Goal: Information Seeking & Learning: Check status

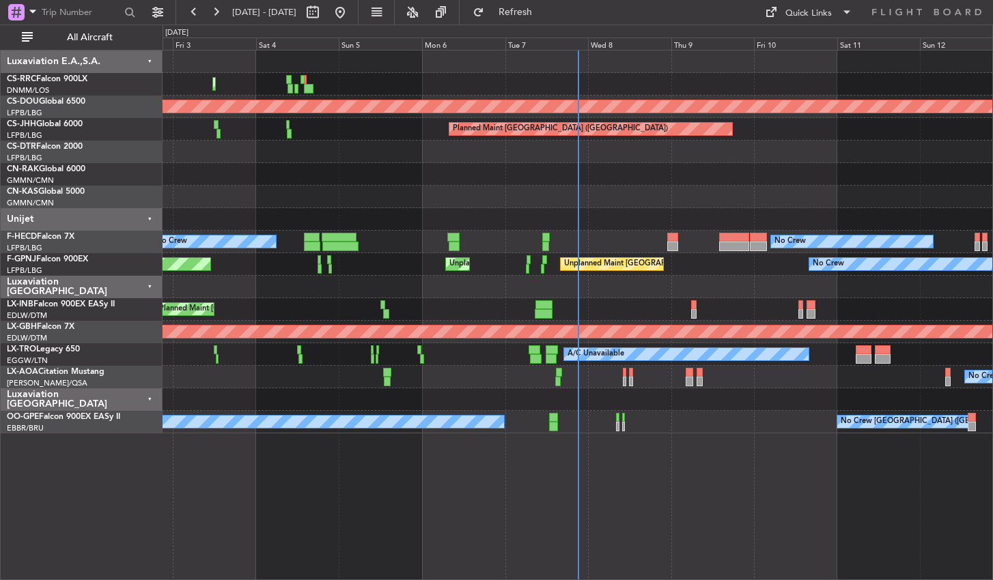
click at [424, 573] on div "Planned Maint Lagos ([PERSON_NAME]) Planned Maint [GEOGRAPHIC_DATA] ([GEOGRAPHI…" at bounding box center [577, 315] width 830 height 530
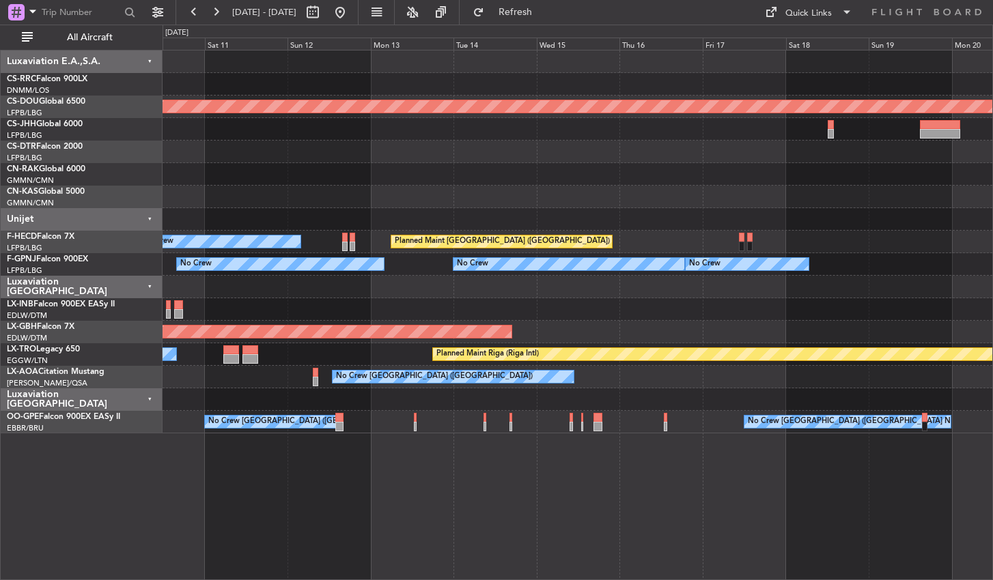
click at [345, 545] on div "Planned Maint London ([GEOGRAPHIC_DATA]) Planned Maint [GEOGRAPHIC_DATA] ([GEOG…" at bounding box center [577, 315] width 830 height 530
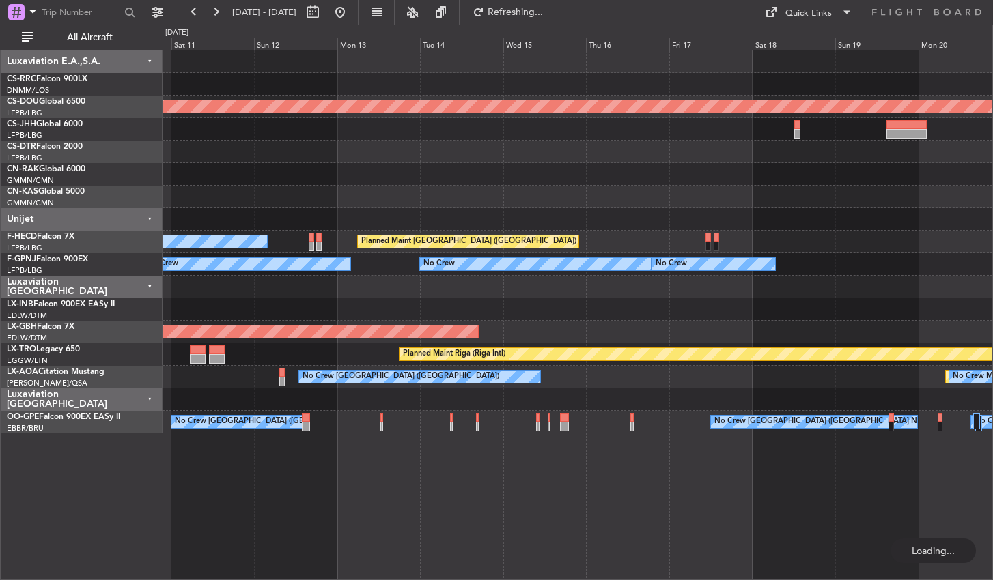
click at [606, 572] on div "Planned Maint London ([GEOGRAPHIC_DATA]) Planned Maint [GEOGRAPHIC_DATA] ([GEOG…" at bounding box center [577, 315] width 830 height 530
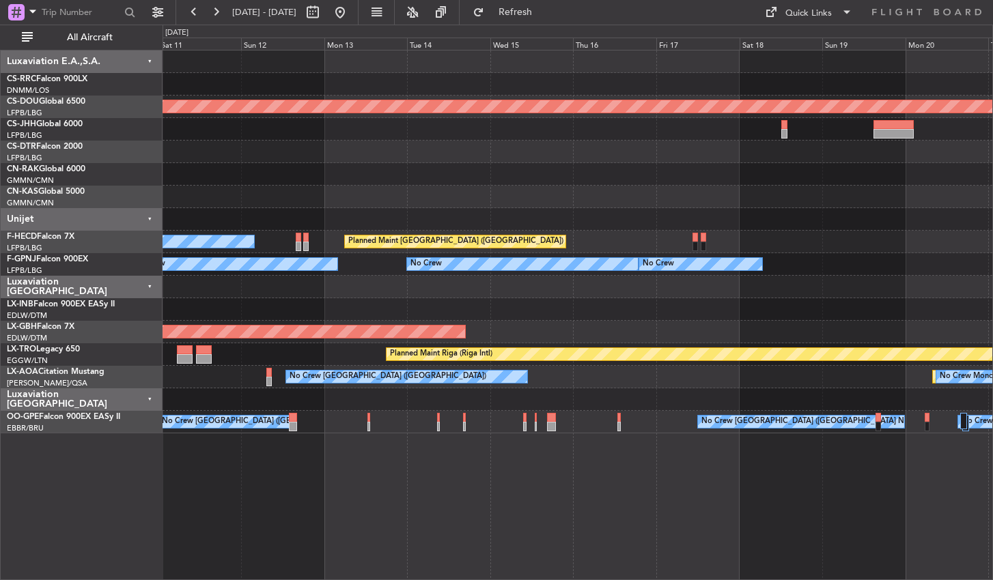
click at [755, 489] on div "Planned Maint London ([GEOGRAPHIC_DATA]) Planned Maint [GEOGRAPHIC_DATA] ([GEOG…" at bounding box center [577, 315] width 830 height 530
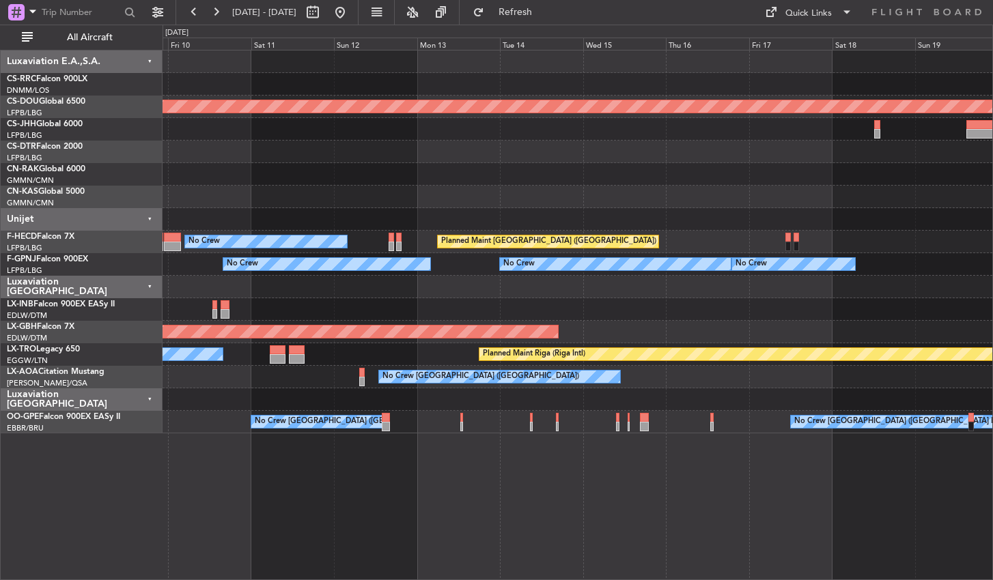
click at [572, 492] on div "Planned Maint London ([GEOGRAPHIC_DATA]) Planned Maint [GEOGRAPHIC_DATA] ([GEOG…" at bounding box center [577, 315] width 830 height 530
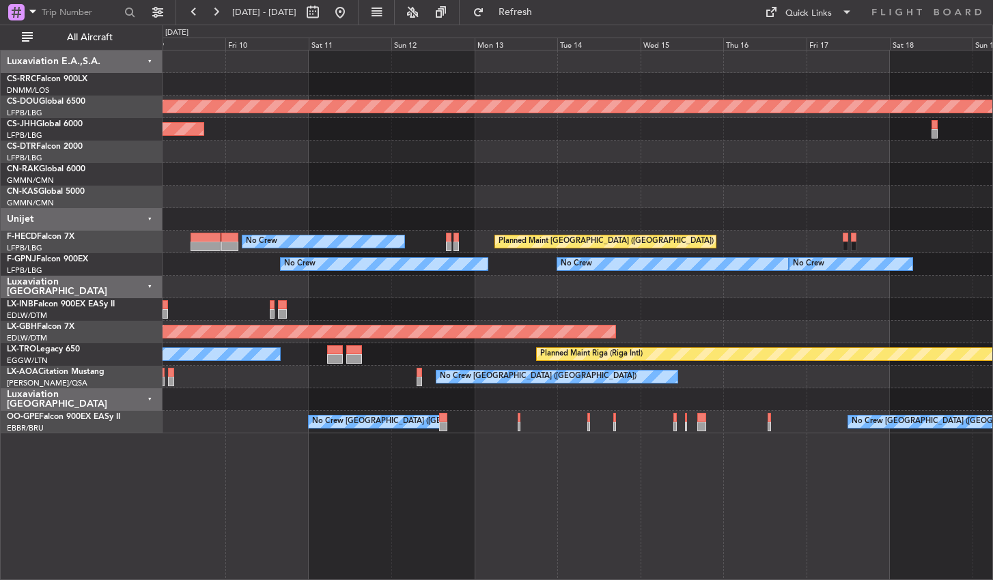
click at [224, 485] on div "Planned Maint London ([GEOGRAPHIC_DATA]) Planned Maint [GEOGRAPHIC_DATA] ([GEOG…" at bounding box center [577, 315] width 830 height 530
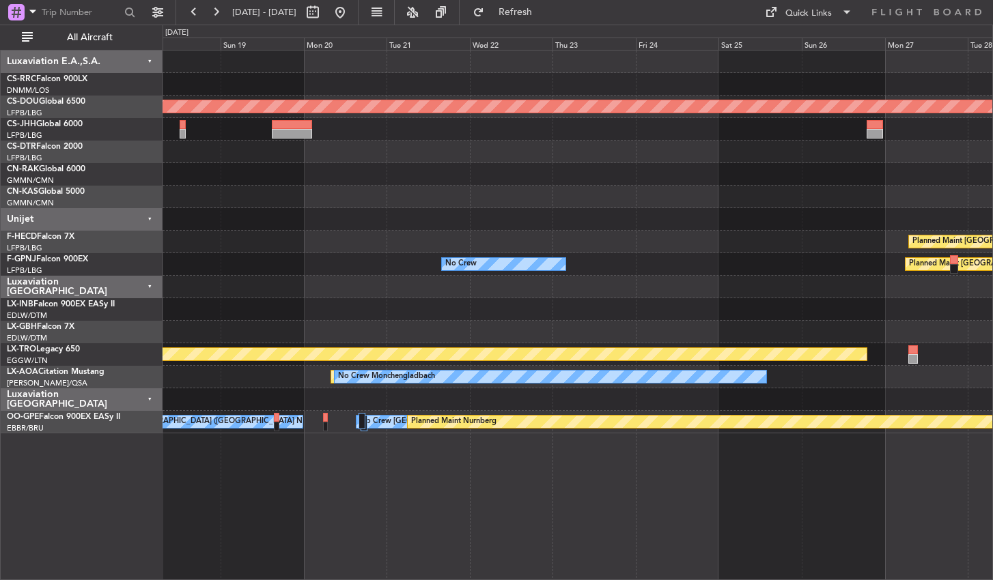
click at [201, 508] on div "Planned Maint London ([GEOGRAPHIC_DATA]) Planned Maint [GEOGRAPHIC_DATA] ([GEOG…" at bounding box center [577, 315] width 830 height 530
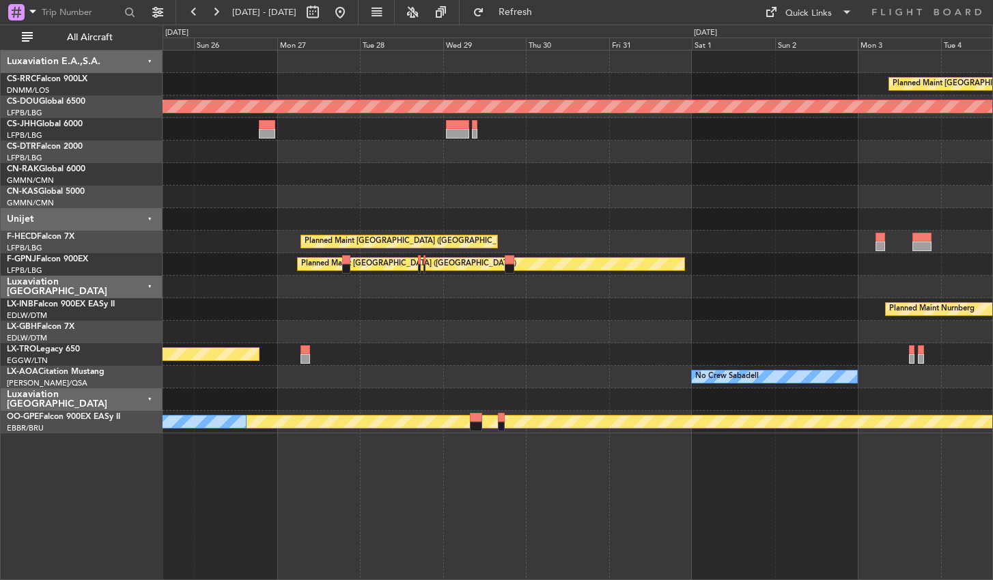
click at [386, 523] on div "Planned Maint [GEOGRAPHIC_DATA] ([GEOGRAPHIC_DATA]) Planned Maint [GEOGRAPHIC_D…" at bounding box center [577, 315] width 830 height 530
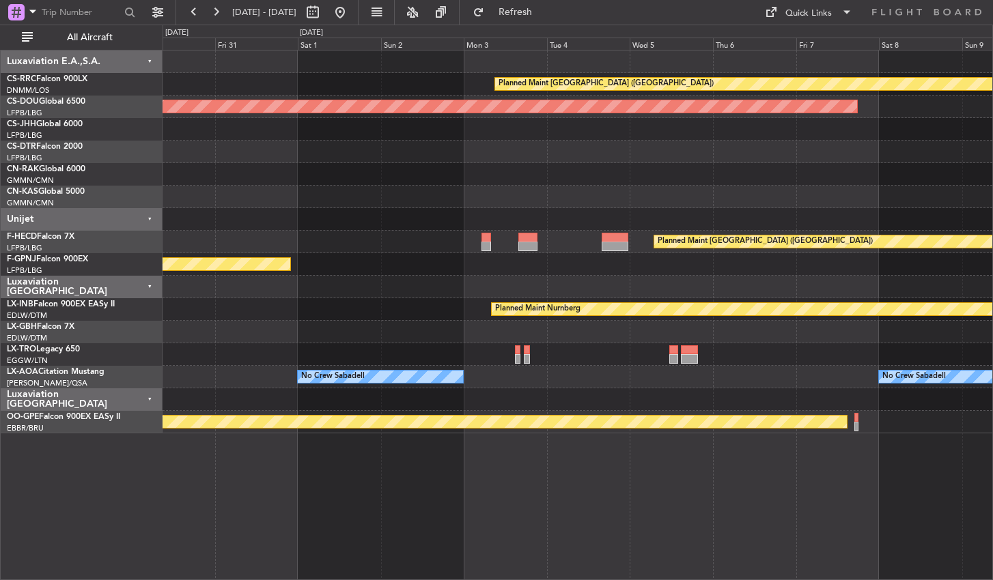
click at [331, 532] on div "Planned Maint [GEOGRAPHIC_DATA] ([GEOGRAPHIC_DATA]) Planned Maint [GEOGRAPHIC_D…" at bounding box center [577, 315] width 830 height 530
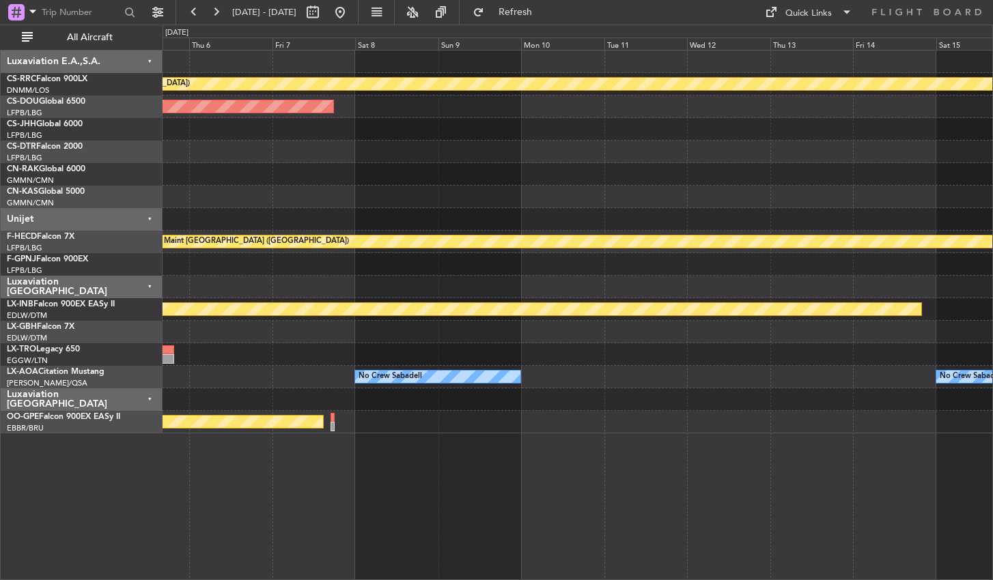
click at [427, 537] on div "Planned Maint [GEOGRAPHIC_DATA] ([GEOGRAPHIC_DATA]) Planned Maint [GEOGRAPHIC_D…" at bounding box center [577, 315] width 830 height 530
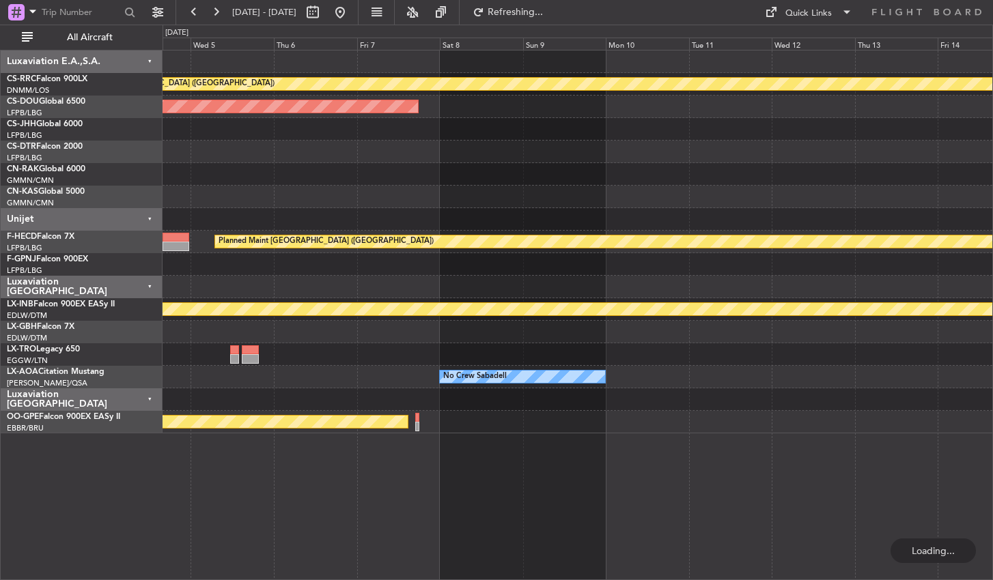
click at [824, 449] on div "Planned Maint [GEOGRAPHIC_DATA] ([GEOGRAPHIC_DATA]) Planned Maint [GEOGRAPHIC_D…" at bounding box center [577, 315] width 830 height 530
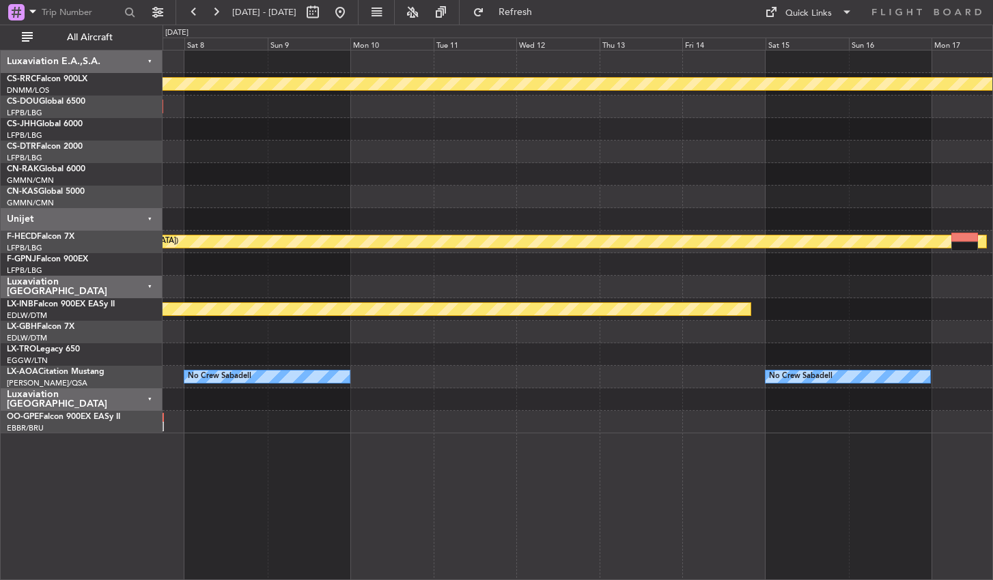
click at [538, 543] on div "Planned Maint [GEOGRAPHIC_DATA] ([GEOGRAPHIC_DATA]) Planned Maint [GEOGRAPHIC_D…" at bounding box center [577, 315] width 830 height 530
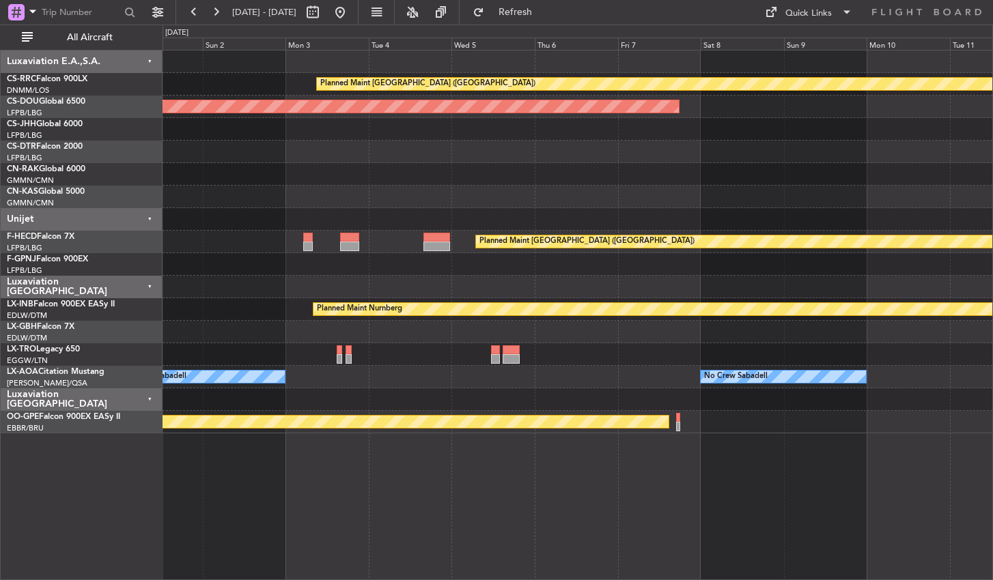
click at [635, 498] on div "Planned Maint [GEOGRAPHIC_DATA] ([GEOGRAPHIC_DATA]) Planned Maint [GEOGRAPHIC_D…" at bounding box center [577, 315] width 830 height 530
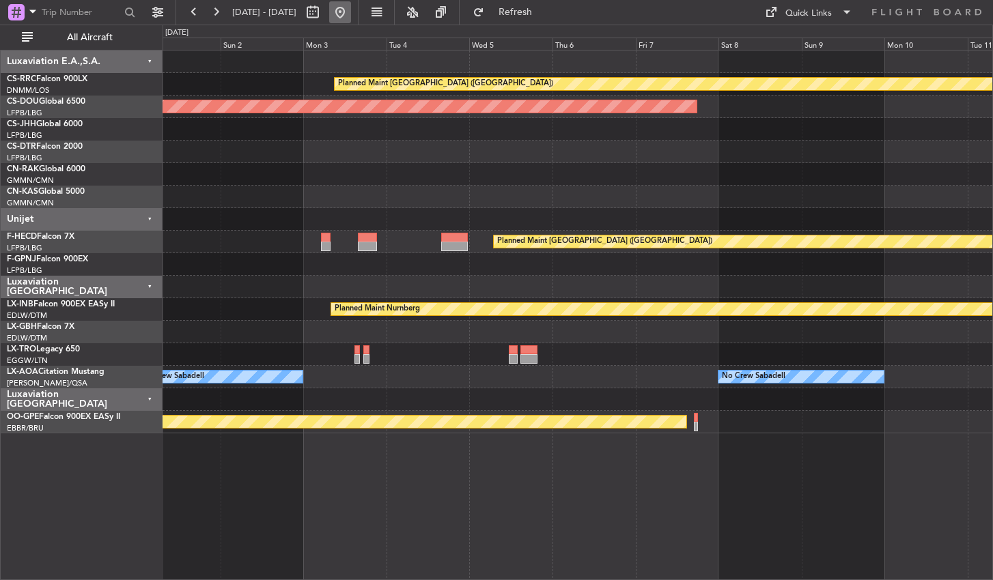
click at [351, 12] on button at bounding box center [340, 12] width 22 height 22
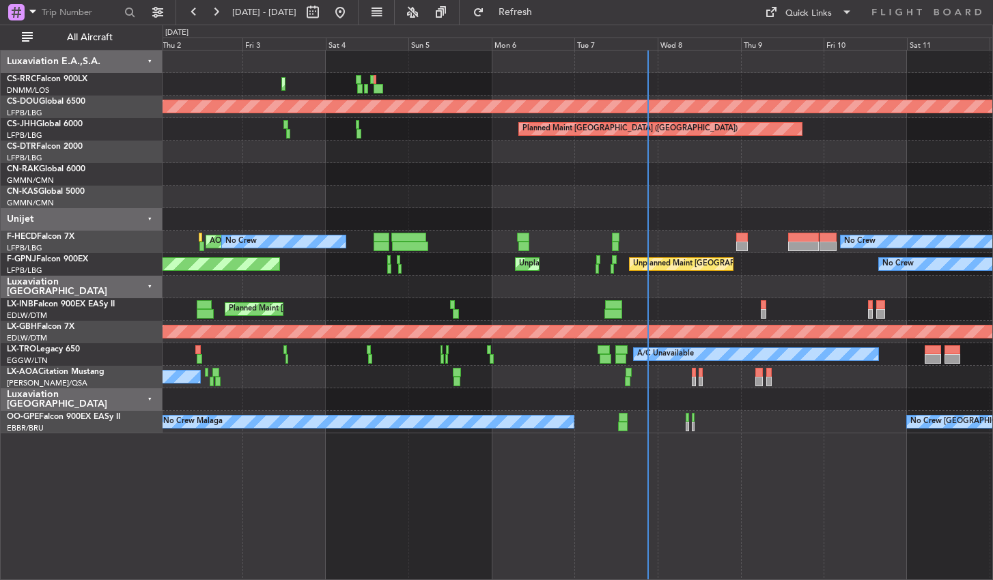
click at [395, 180] on div at bounding box center [576, 174] width 829 height 23
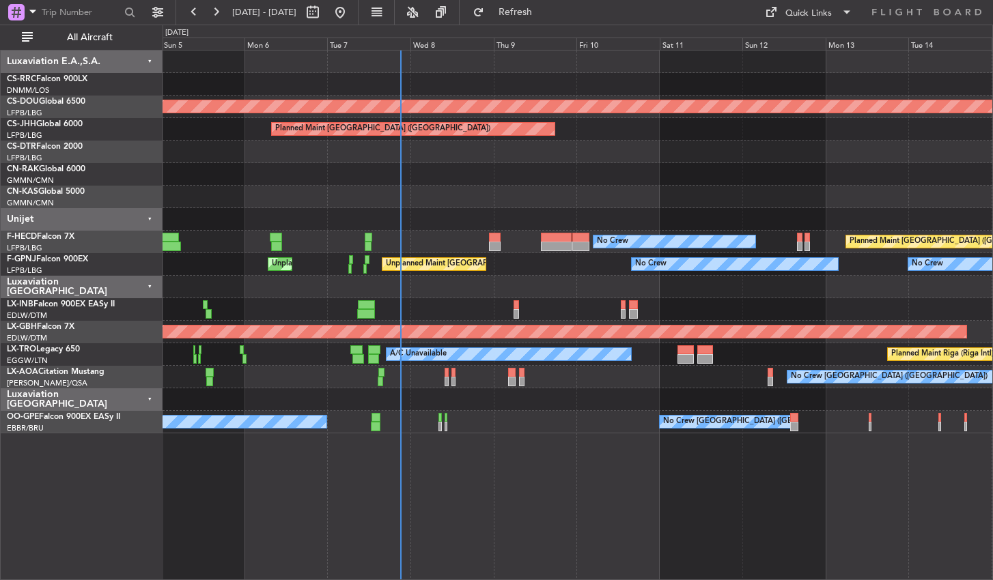
click at [462, 504] on div "Planned Maint Lagos ([PERSON_NAME]) Planned Maint [GEOGRAPHIC_DATA] ([GEOGRAPHI…" at bounding box center [577, 315] width 830 height 530
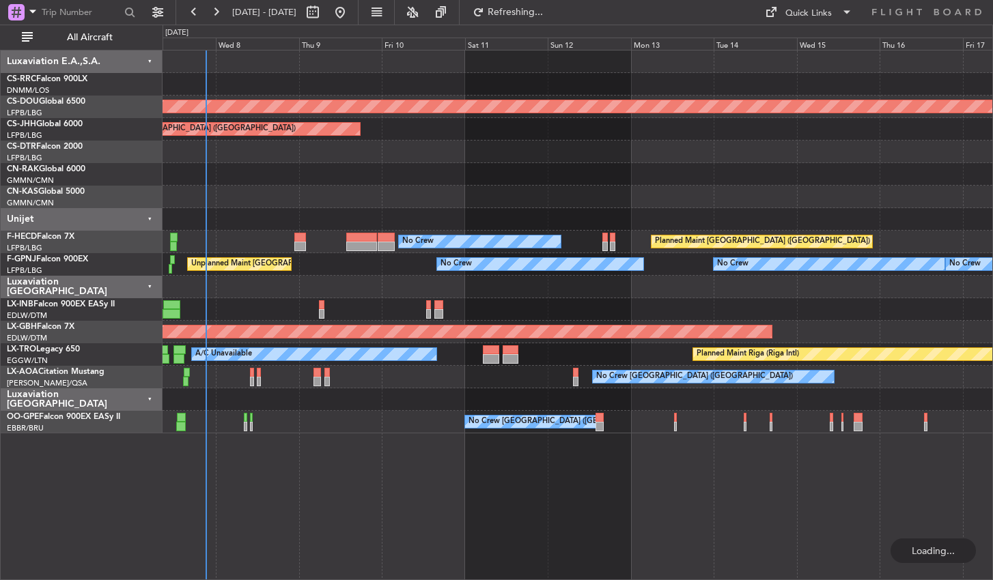
click at [328, 481] on div "Planned Maint London ([GEOGRAPHIC_DATA]) Planned Maint [GEOGRAPHIC_DATA] ([GEOG…" at bounding box center [577, 315] width 830 height 530
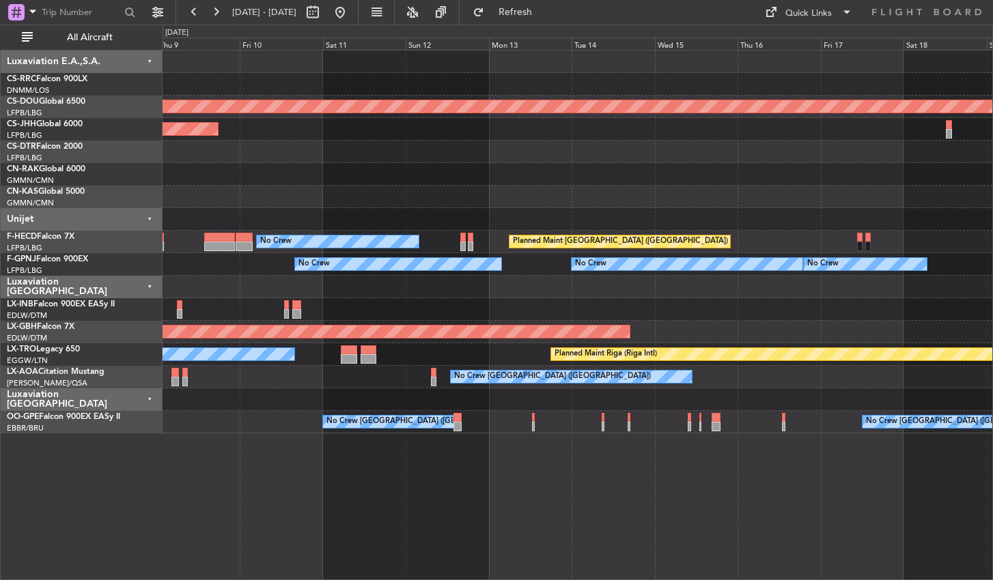
click at [402, 502] on div "Planned Maint London ([GEOGRAPHIC_DATA]) Planned Maint [GEOGRAPHIC_DATA] ([GEOG…" at bounding box center [577, 315] width 830 height 530
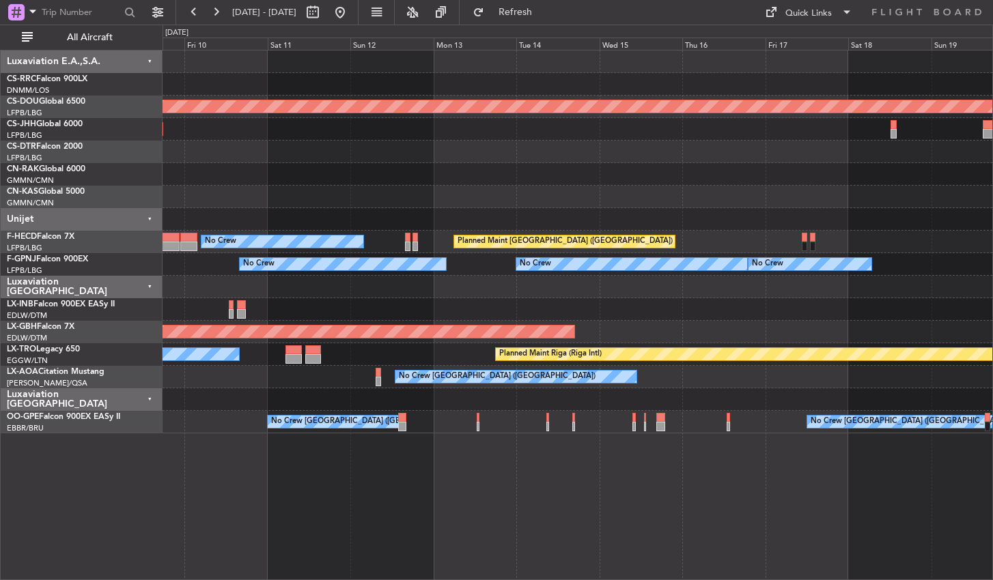
click at [240, 482] on div "Planned Maint London ([GEOGRAPHIC_DATA]) Planned Maint [GEOGRAPHIC_DATA] ([GEOG…" at bounding box center [577, 315] width 830 height 530
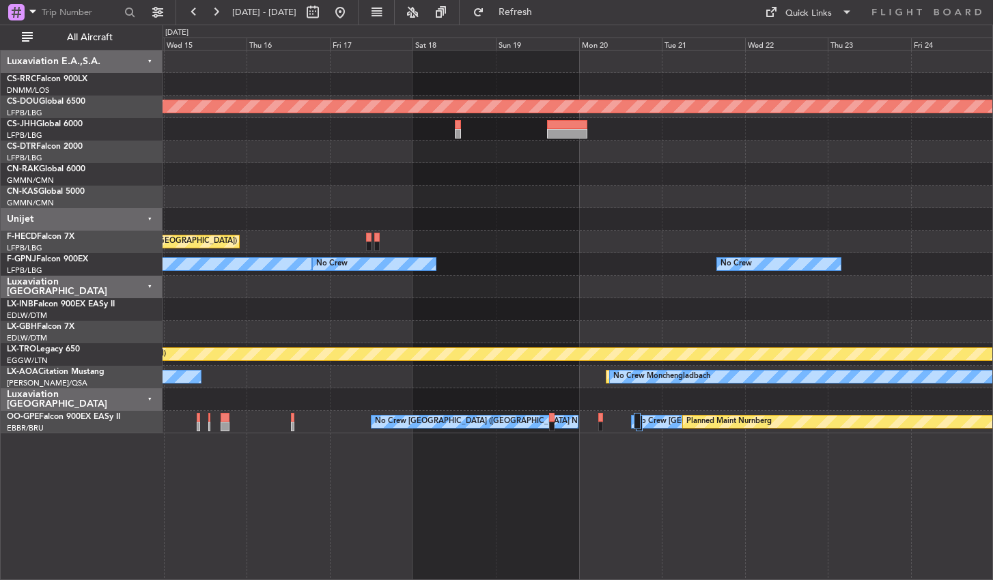
click at [324, 201] on div at bounding box center [576, 197] width 829 height 23
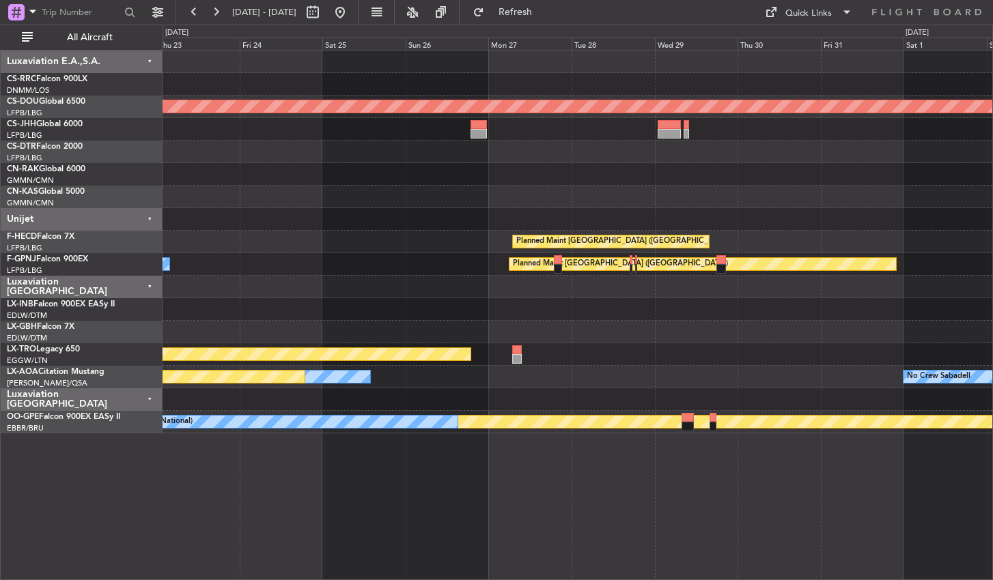
click at [505, 231] on div "Planned Maint [GEOGRAPHIC_DATA] ([GEOGRAPHIC_DATA]) Planned Maint [GEOGRAPHIC_D…" at bounding box center [576, 242] width 829 height 383
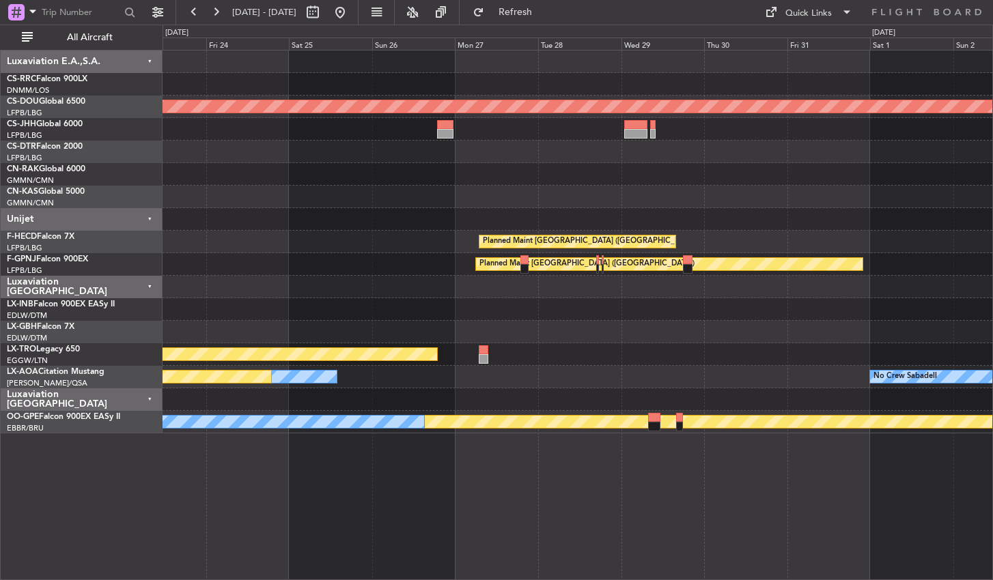
click at [423, 489] on div "Planned Maint [GEOGRAPHIC_DATA] ([GEOGRAPHIC_DATA]) Planned Maint [GEOGRAPHIC_D…" at bounding box center [577, 315] width 830 height 530
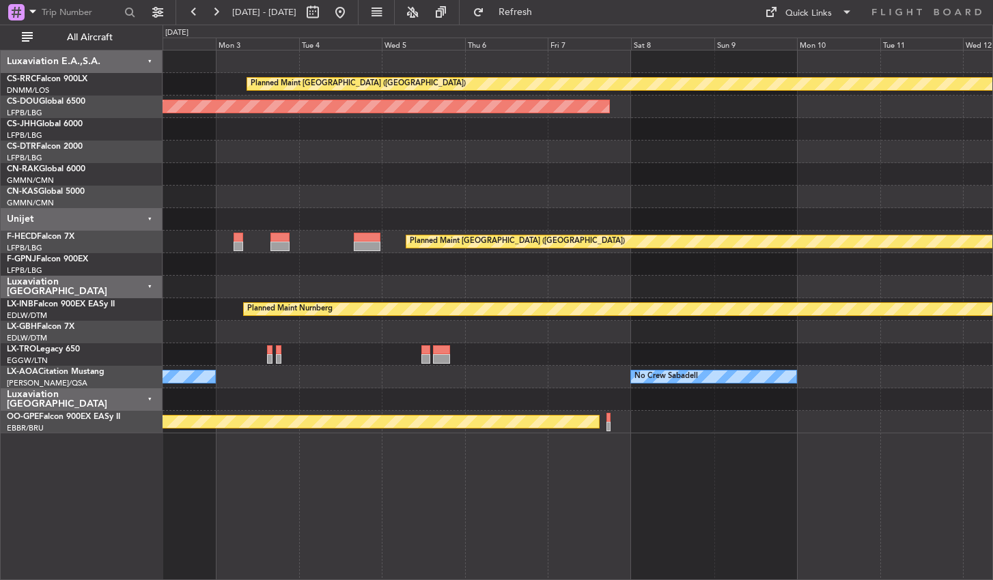
click at [279, 504] on div "Planned Maint [GEOGRAPHIC_DATA] ([GEOGRAPHIC_DATA]) Planned Maint [GEOGRAPHIC_D…" at bounding box center [577, 315] width 830 height 530
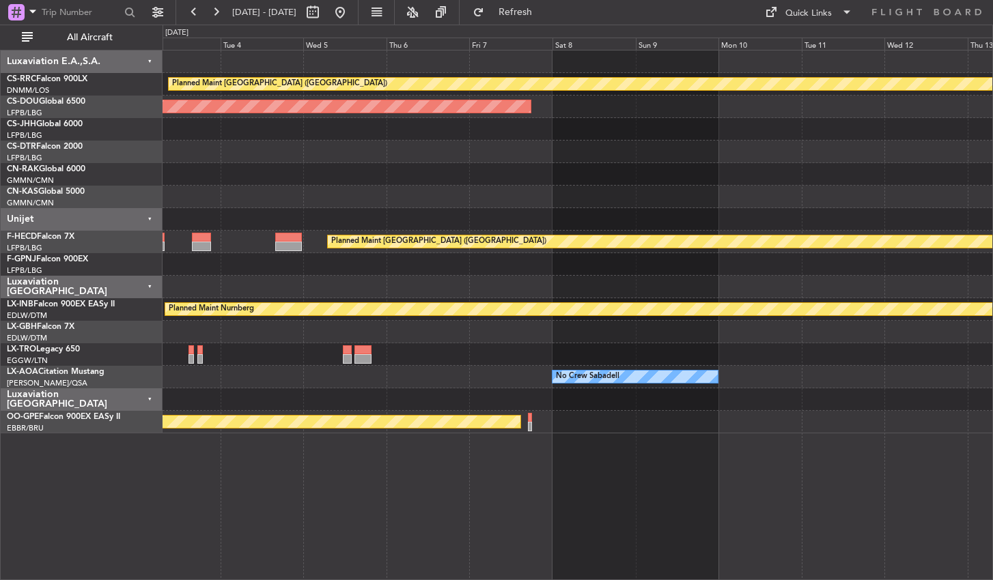
click at [344, 448] on div "Planned Maint [GEOGRAPHIC_DATA] ([GEOGRAPHIC_DATA]) Planned Maint [GEOGRAPHIC_D…" at bounding box center [577, 315] width 830 height 530
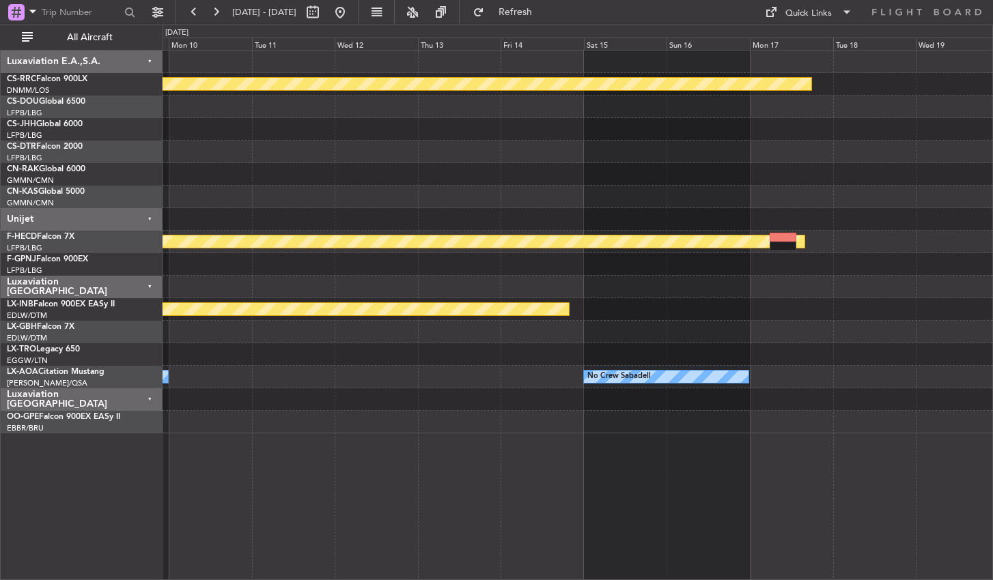
click at [329, 453] on div "Planned Maint [GEOGRAPHIC_DATA] ([GEOGRAPHIC_DATA]) Planned Maint [GEOGRAPHIC_D…" at bounding box center [577, 315] width 830 height 530
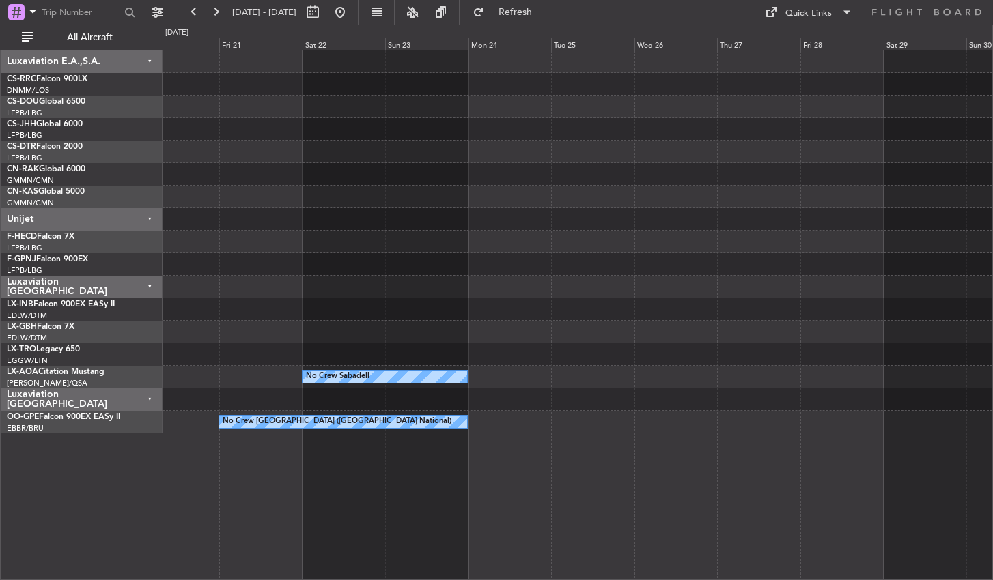
click at [307, 503] on div "No Crew Sabadell No Crew [GEOGRAPHIC_DATA] (Brussels National)" at bounding box center [577, 315] width 830 height 530
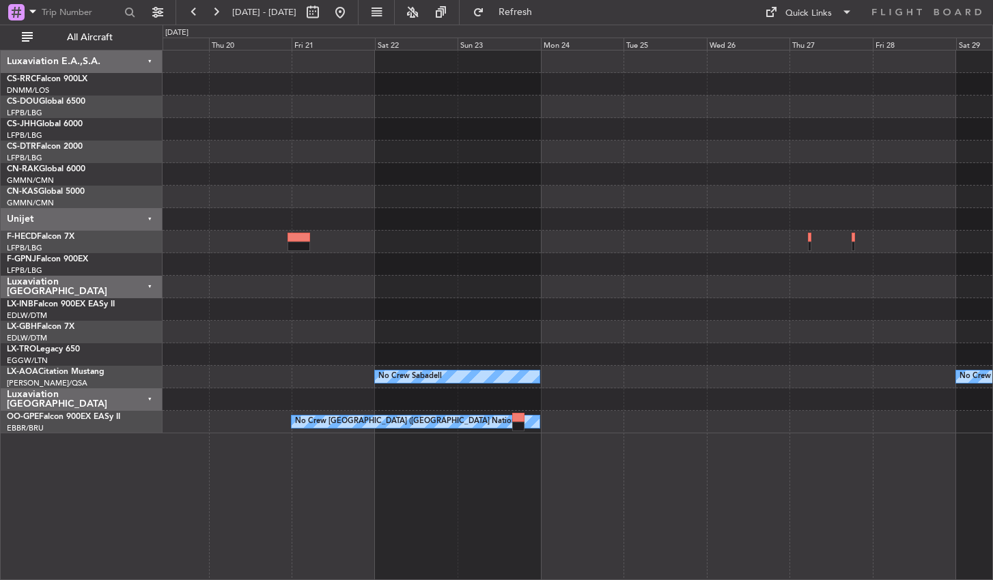
click at [268, 485] on div "Planned Maint [GEOGRAPHIC_DATA] ([GEOGRAPHIC_DATA]) Planned Maint [GEOGRAPHIC_D…" at bounding box center [577, 315] width 830 height 530
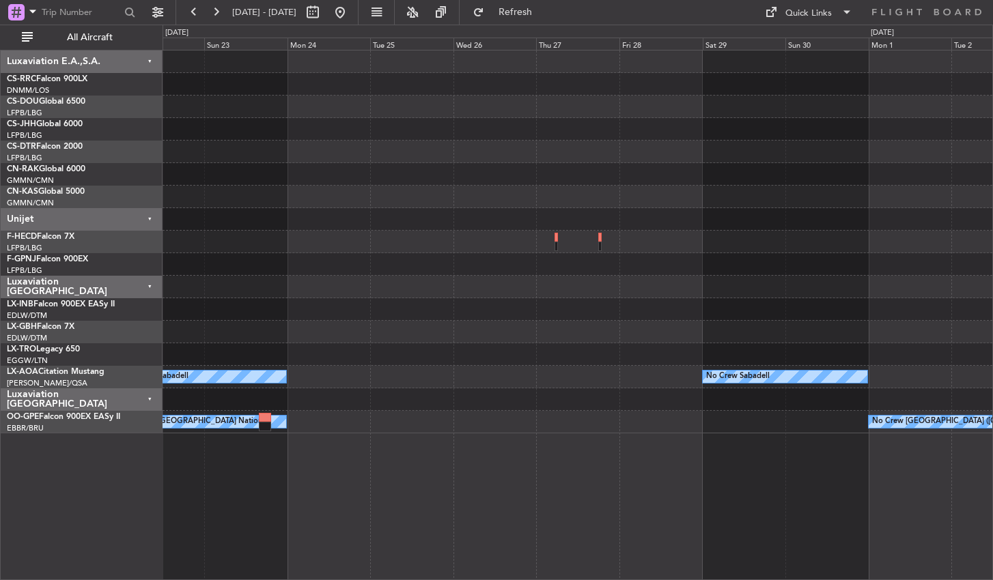
click at [318, 476] on div "No Crew Sabadell No Crew Sabadell No Crew [GEOGRAPHIC_DATA] (Brussels National)…" at bounding box center [577, 315] width 830 height 530
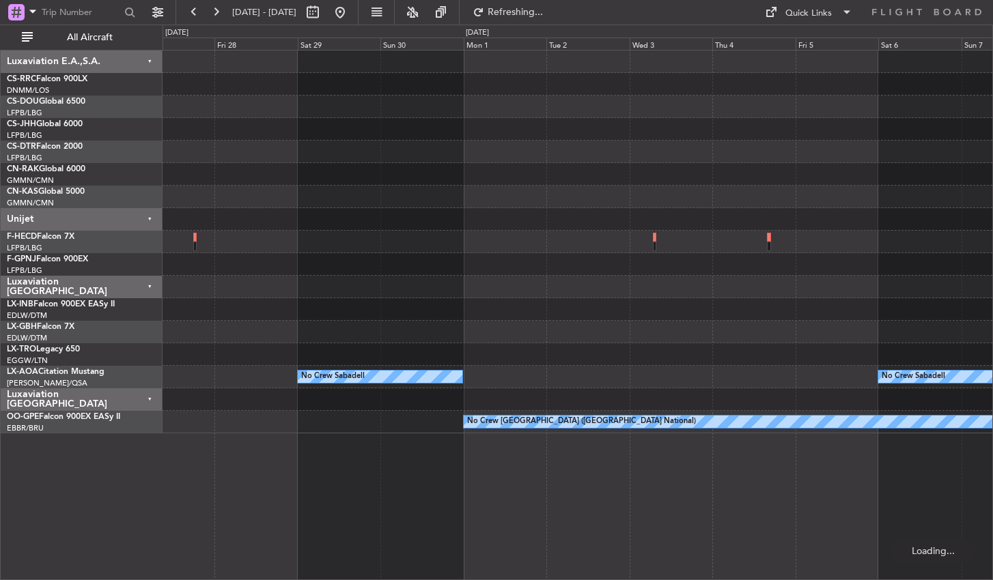
click at [334, 474] on div "No Crew Sabadell No Crew Sabadell No Crew [GEOGRAPHIC_DATA] (Brussels National)" at bounding box center [577, 315] width 830 height 530
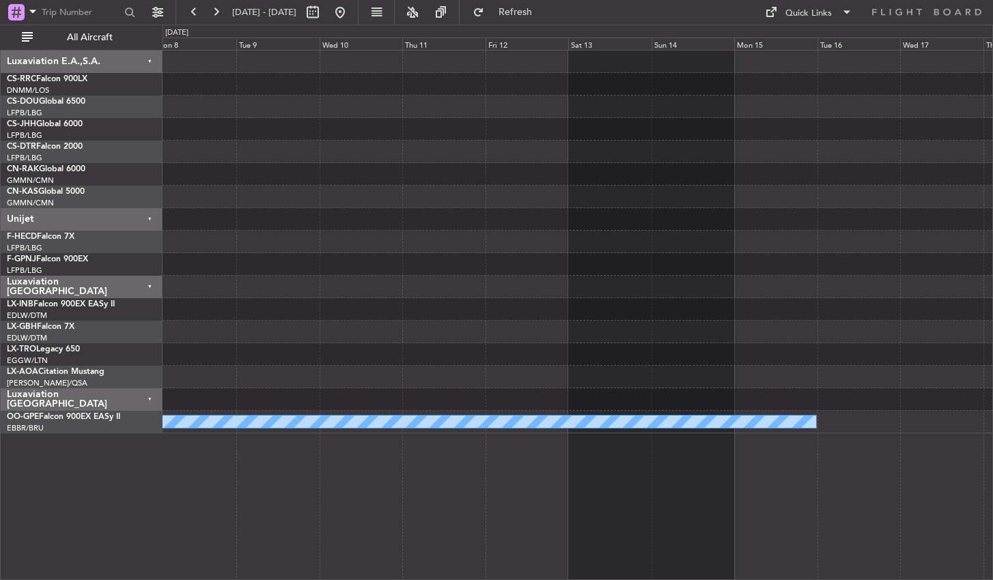
click at [214, 489] on div "No Crew Sabadell No Crew [GEOGRAPHIC_DATA] (Brussels National)" at bounding box center [577, 315] width 830 height 530
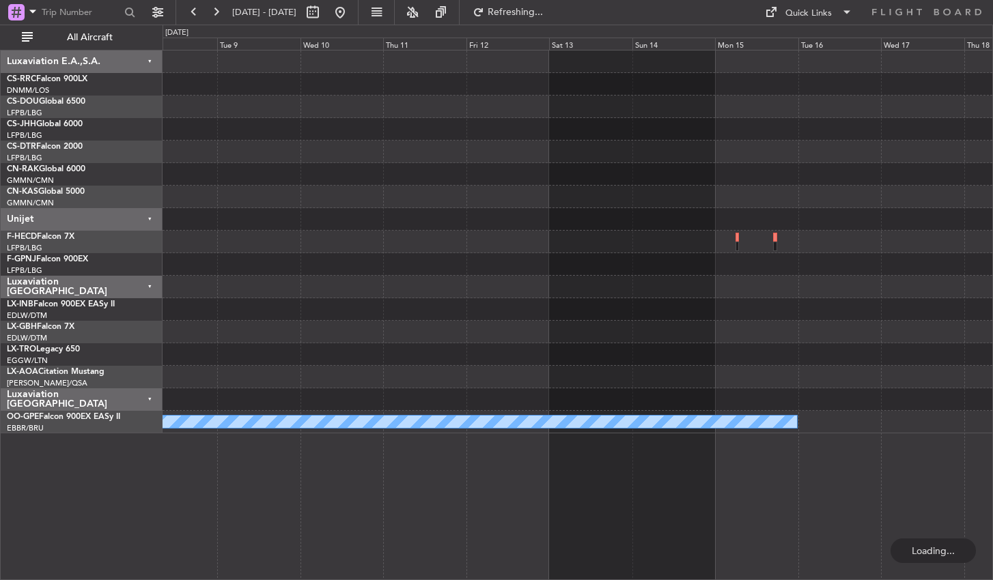
click at [471, 428] on div "No Crew [GEOGRAPHIC_DATA] ([GEOGRAPHIC_DATA] National)" at bounding box center [576, 422] width 829 height 23
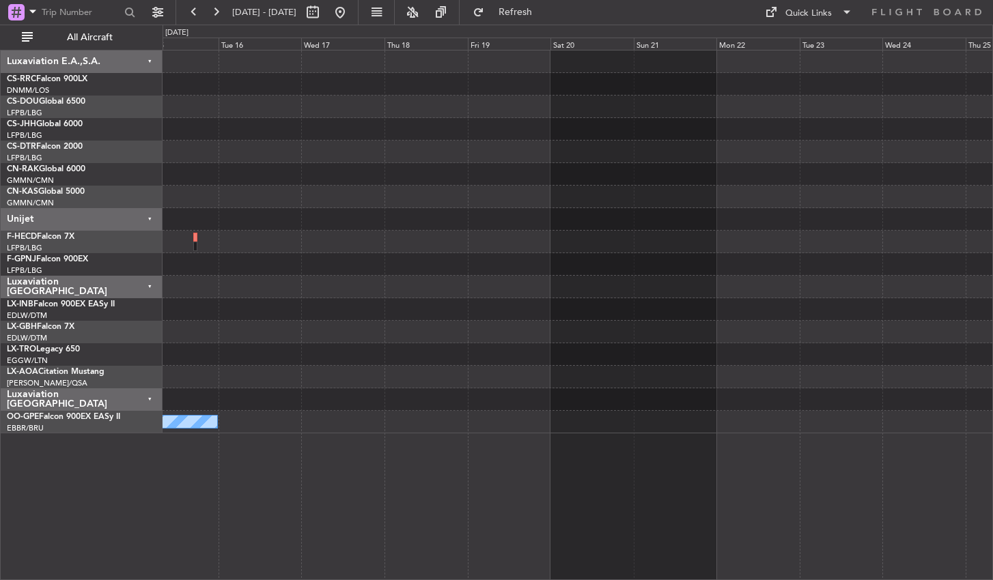
click at [464, 448] on div "No Crew [GEOGRAPHIC_DATA] ([GEOGRAPHIC_DATA] National)" at bounding box center [577, 315] width 830 height 530
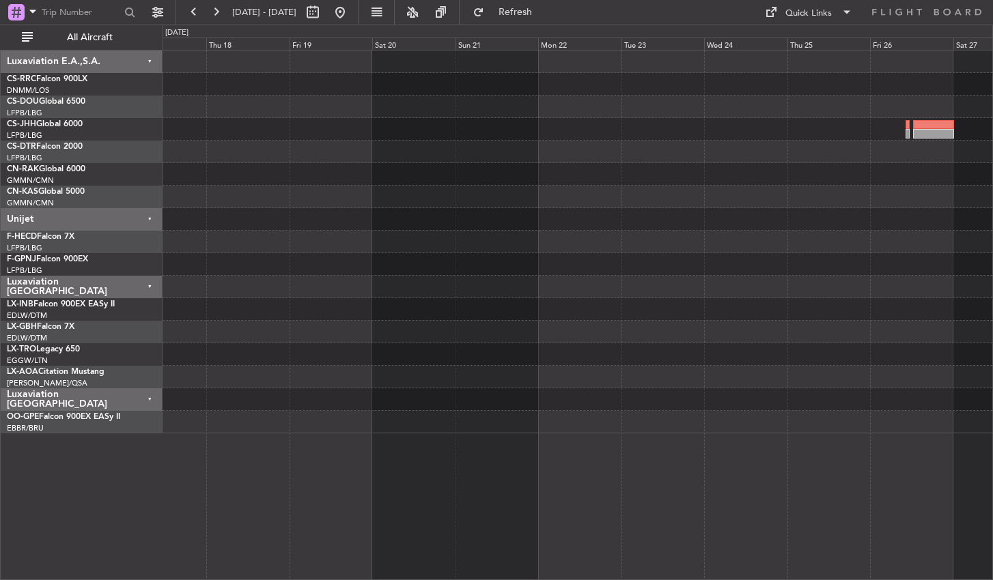
click at [311, 444] on div "No Crew [GEOGRAPHIC_DATA] ([GEOGRAPHIC_DATA] National)" at bounding box center [577, 315] width 830 height 530
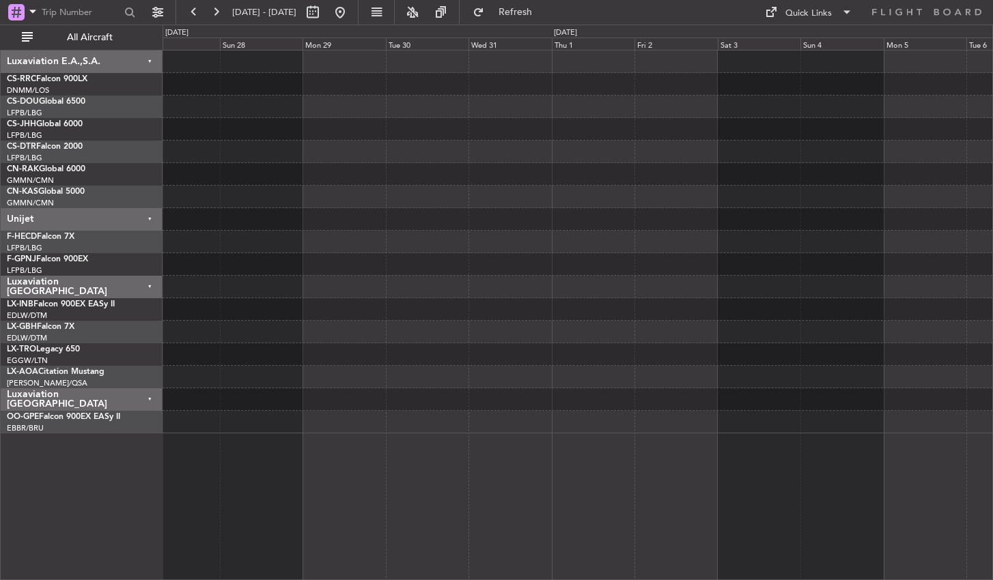
click at [427, 421] on div at bounding box center [576, 422] width 829 height 23
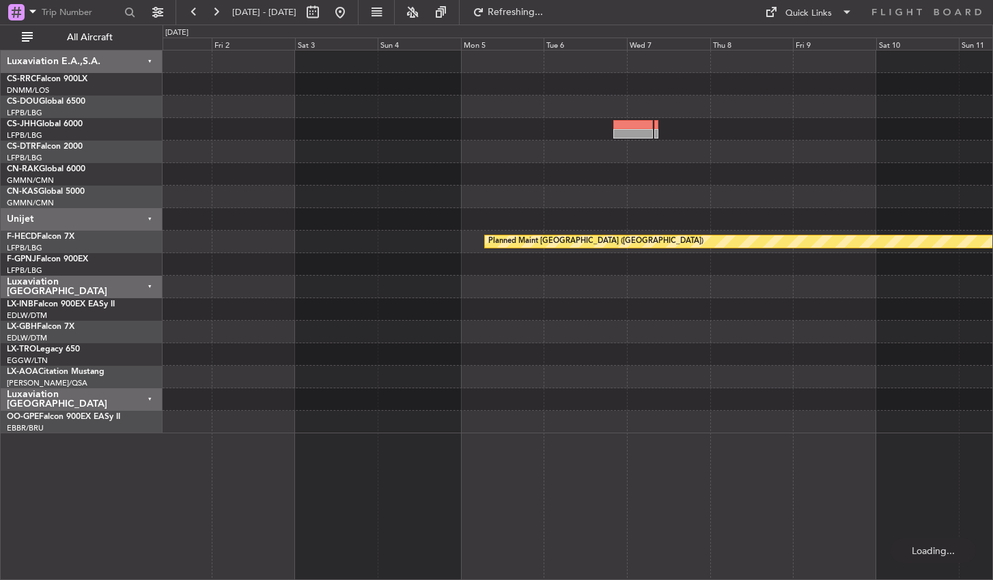
click at [256, 447] on div "Planned Maint [GEOGRAPHIC_DATA] ([GEOGRAPHIC_DATA])" at bounding box center [577, 315] width 830 height 530
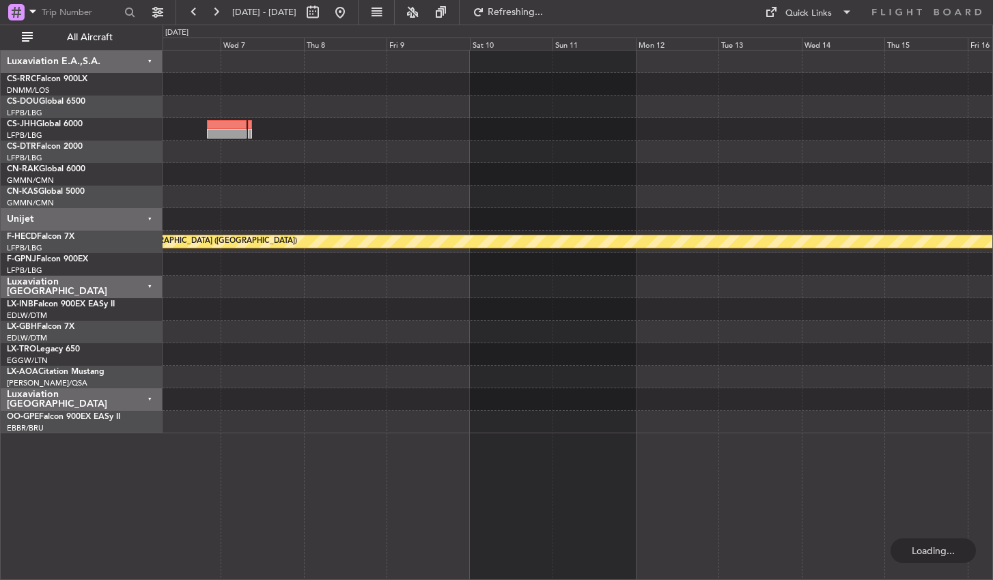
click at [321, 433] on div "Planned Maint [GEOGRAPHIC_DATA] ([GEOGRAPHIC_DATA])" at bounding box center [577, 315] width 830 height 530
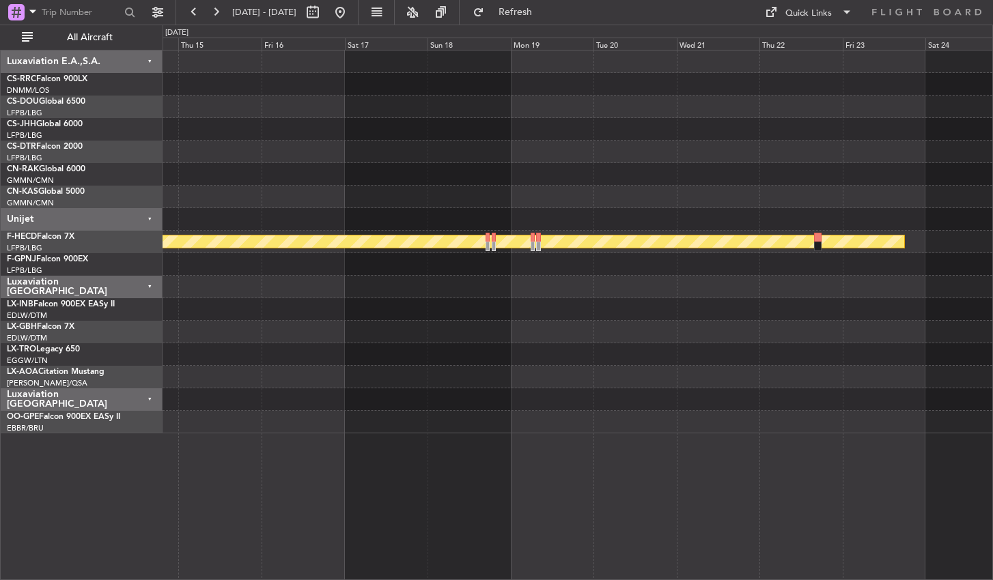
click at [160, 427] on div "Planned Maint [GEOGRAPHIC_DATA] ([GEOGRAPHIC_DATA]) Luxaviation E.A.,S.A. CS-RR…" at bounding box center [496, 303] width 993 height 556
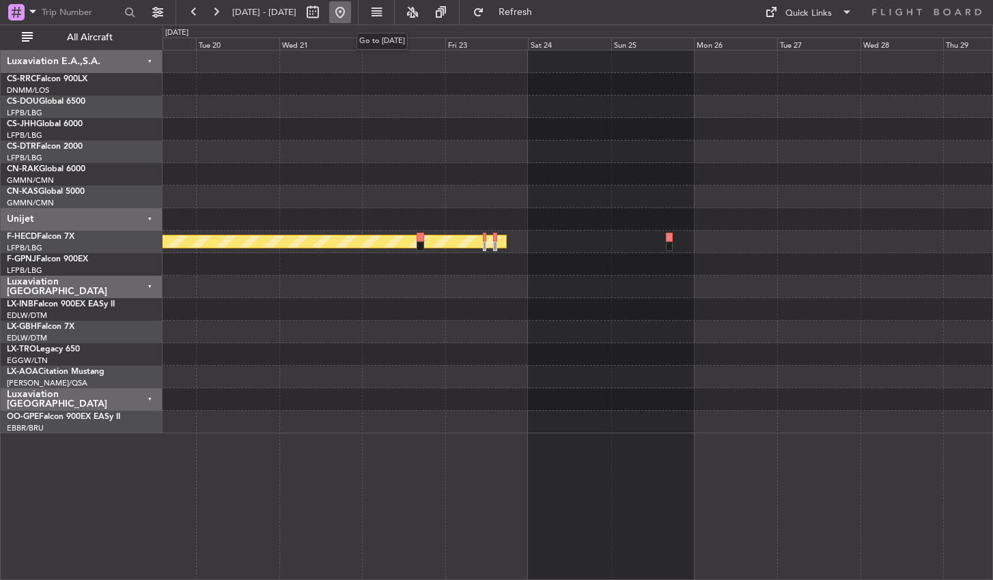
click at [351, 7] on button at bounding box center [340, 12] width 22 height 22
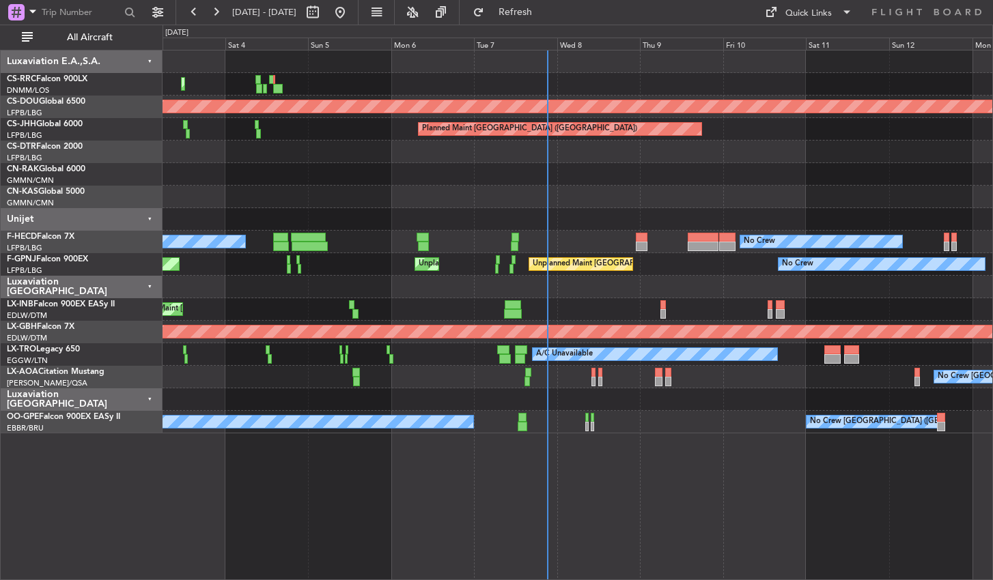
click at [616, 451] on div "Planned Maint Lagos ([PERSON_NAME]) Planned Maint [GEOGRAPHIC_DATA] ([GEOGRAPHI…" at bounding box center [577, 315] width 830 height 530
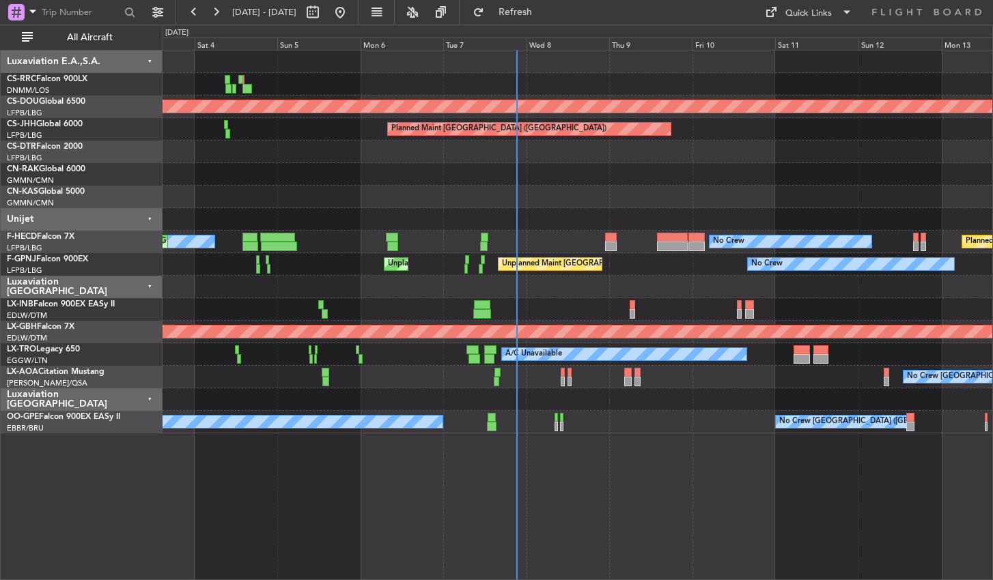
click at [573, 473] on div "Planned Maint Lagos ([PERSON_NAME]) Planned Maint [GEOGRAPHIC_DATA] ([GEOGRAPHI…" at bounding box center [577, 315] width 830 height 530
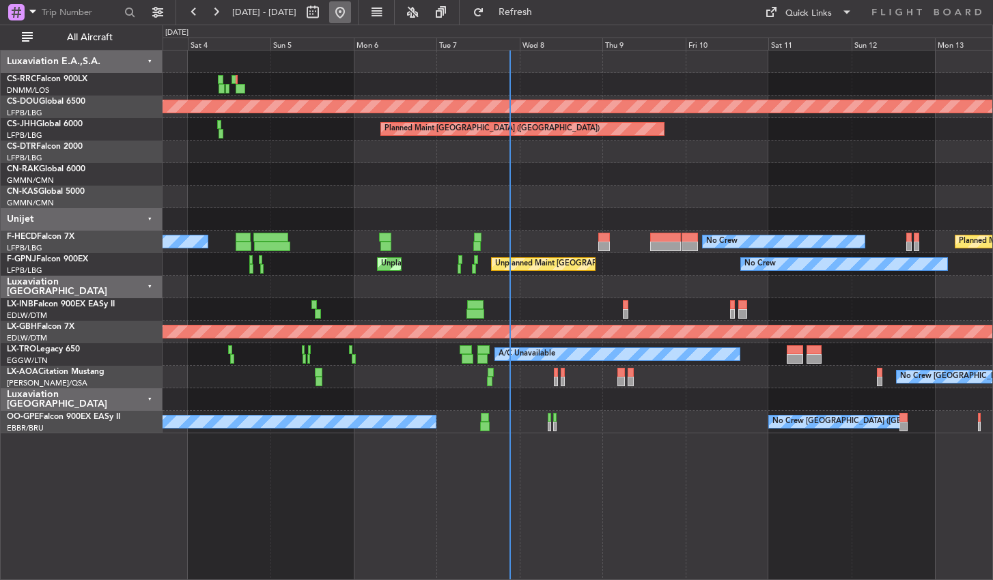
click at [351, 20] on button at bounding box center [340, 12] width 22 height 22
